Goal: Navigation & Orientation: Find specific page/section

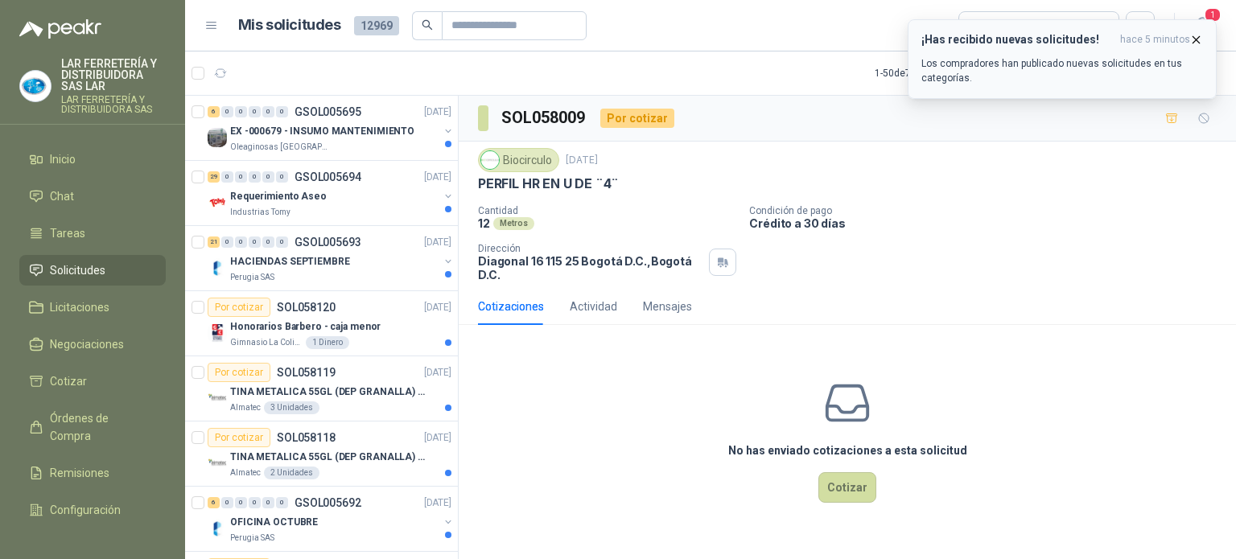
click at [1190, 41] on icon "button" at bounding box center [1196, 40] width 14 height 14
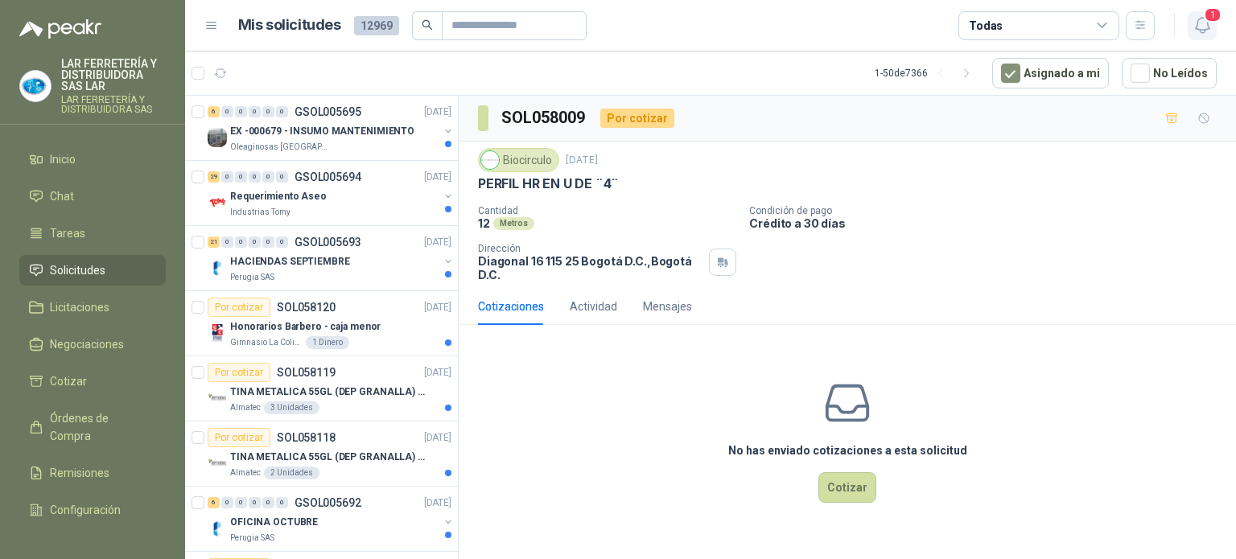
click at [1202, 30] on icon "button" at bounding box center [1202, 25] width 14 height 15
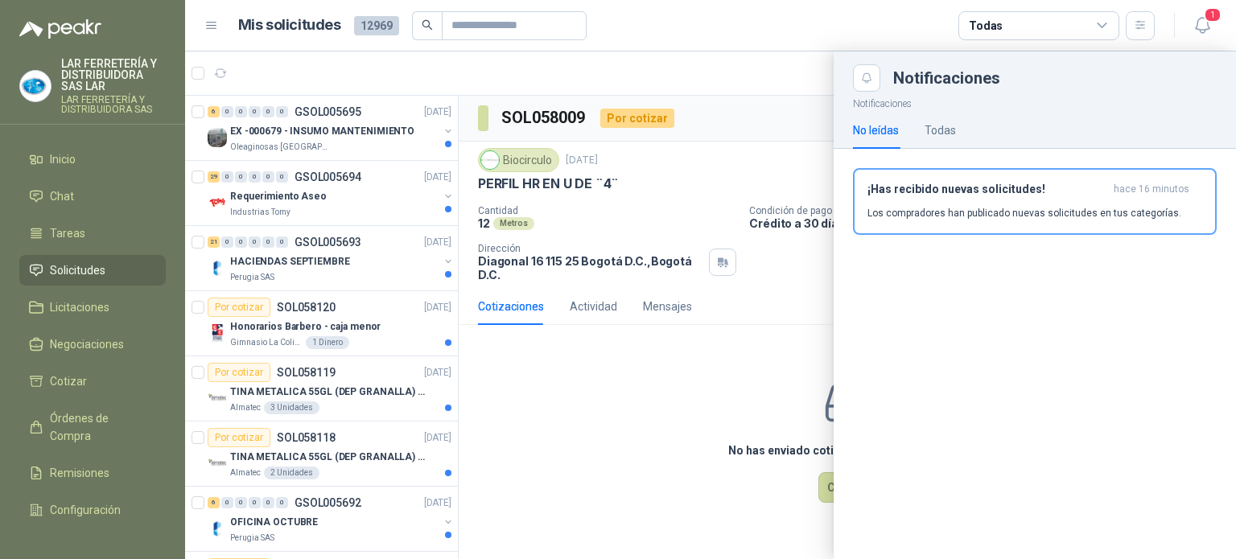
click at [863, 19] on article "Mis solicitudes 12969 Todas" at bounding box center [696, 25] width 917 height 29
click at [1209, 34] on icon "button" at bounding box center [1202, 25] width 20 height 20
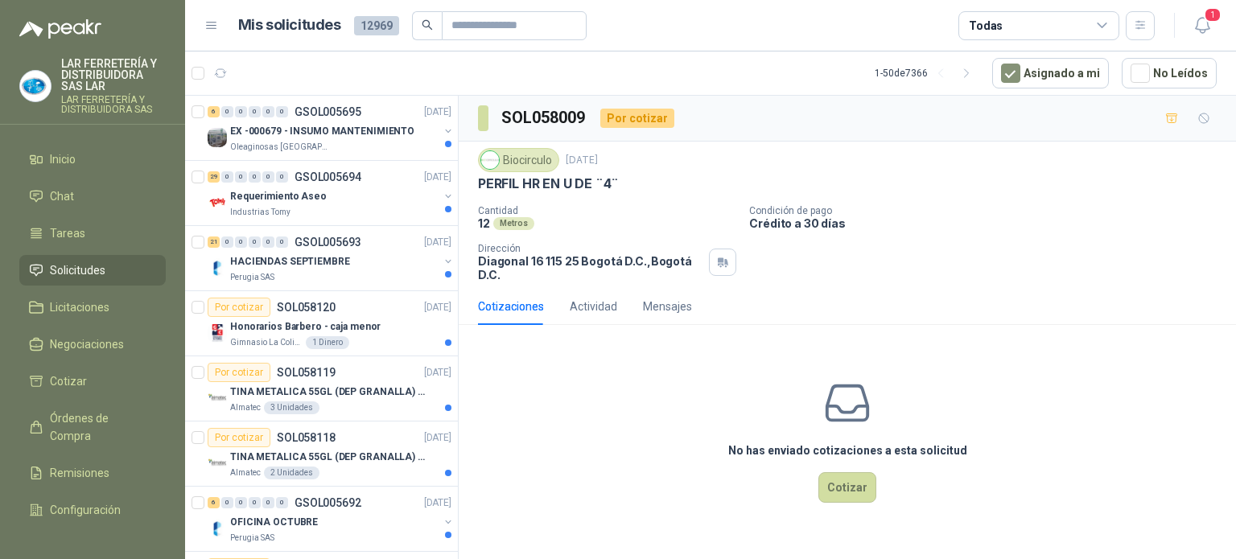
click at [817, 21] on article "Mis solicitudes 12969 Todas" at bounding box center [696, 25] width 917 height 29
drag, startPoint x: 594, startPoint y: 176, endPoint x: 504, endPoint y: 178, distance: 90.9
click at [506, 179] on div "PERFIL HR EN U DE ¨4¨" at bounding box center [847, 183] width 738 height 17
click at [504, 178] on p "PERFIL HR EN U DE ¨4¨" at bounding box center [548, 183] width 141 height 17
drag, startPoint x: 632, startPoint y: 179, endPoint x: 508, endPoint y: 177, distance: 123.1
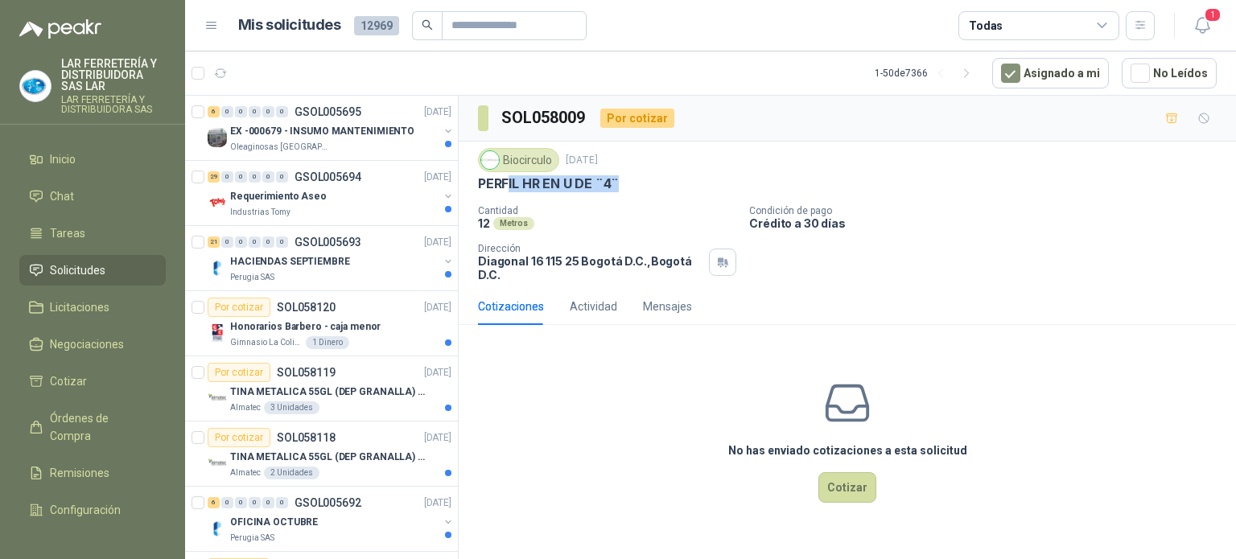
click at [508, 177] on div "PERFIL HR EN U DE ¨4¨" at bounding box center [847, 183] width 738 height 17
click at [648, 205] on p "Cantidad" at bounding box center [607, 210] width 258 height 11
